Goal: Find specific page/section: Find specific page/section

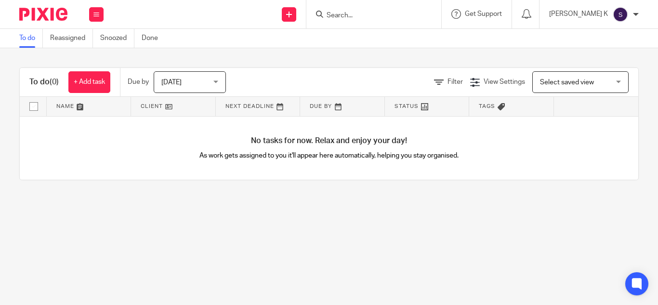
drag, startPoint x: 370, startPoint y: 13, endPoint x: 365, endPoint y: 14, distance: 5.3
click at [365, 14] on div at bounding box center [373, 14] width 135 height 28
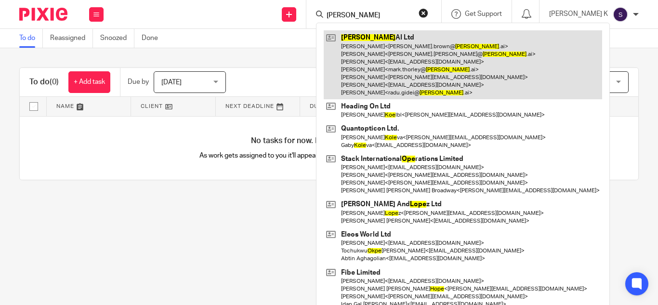
type input "kope"
click at [417, 83] on link at bounding box center [463, 64] width 278 height 69
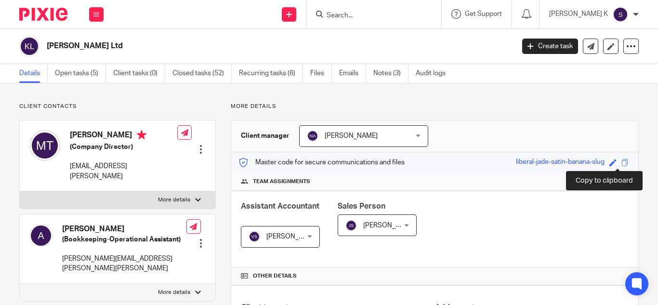
click at [621, 162] on span at bounding box center [624, 162] width 7 height 7
